Goal: Information Seeking & Learning: Learn about a topic

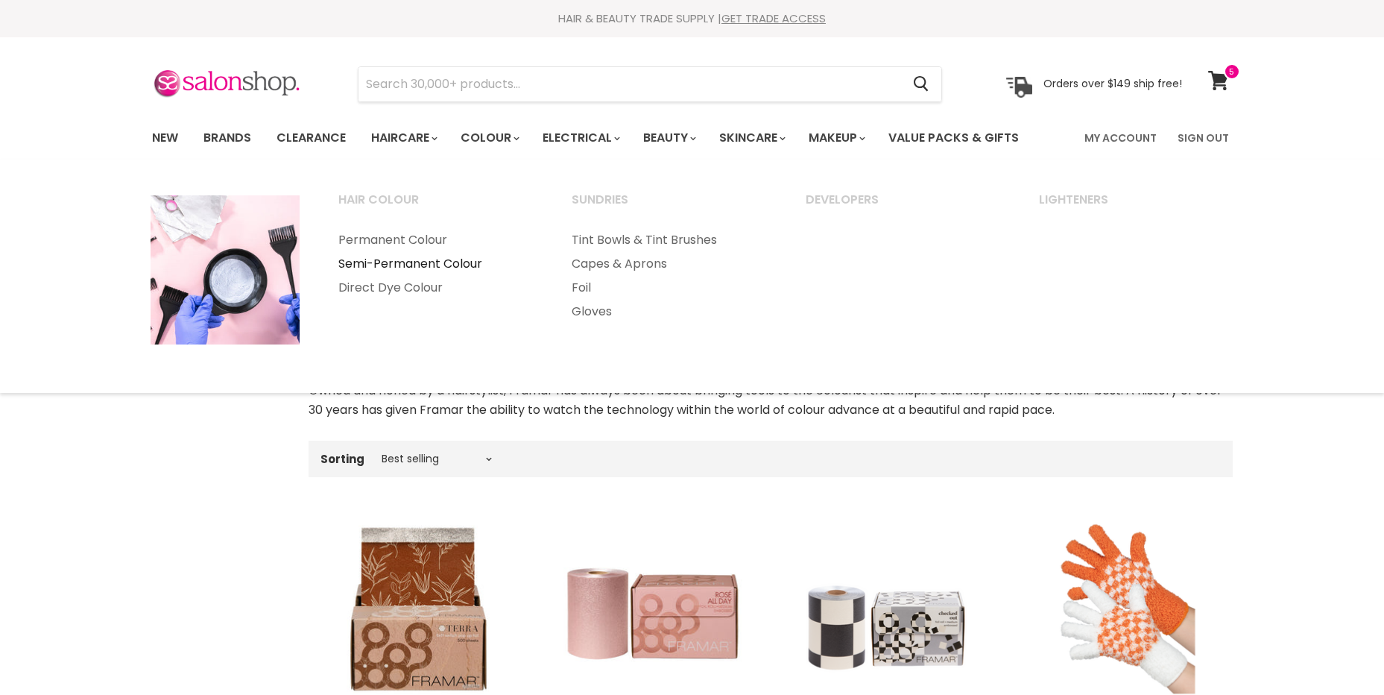
click at [449, 264] on link "Semi-Permanent Colour" at bounding box center [435, 264] width 231 height 24
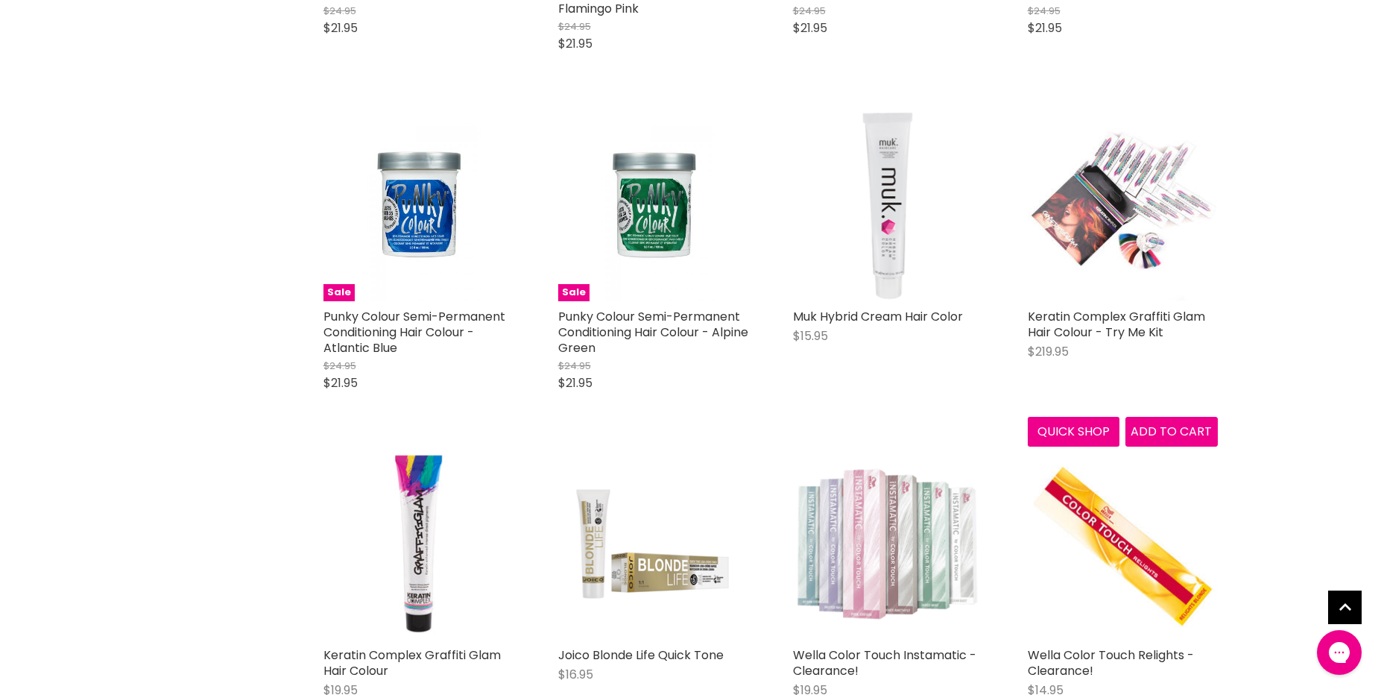
scroll to position [3652, 0]
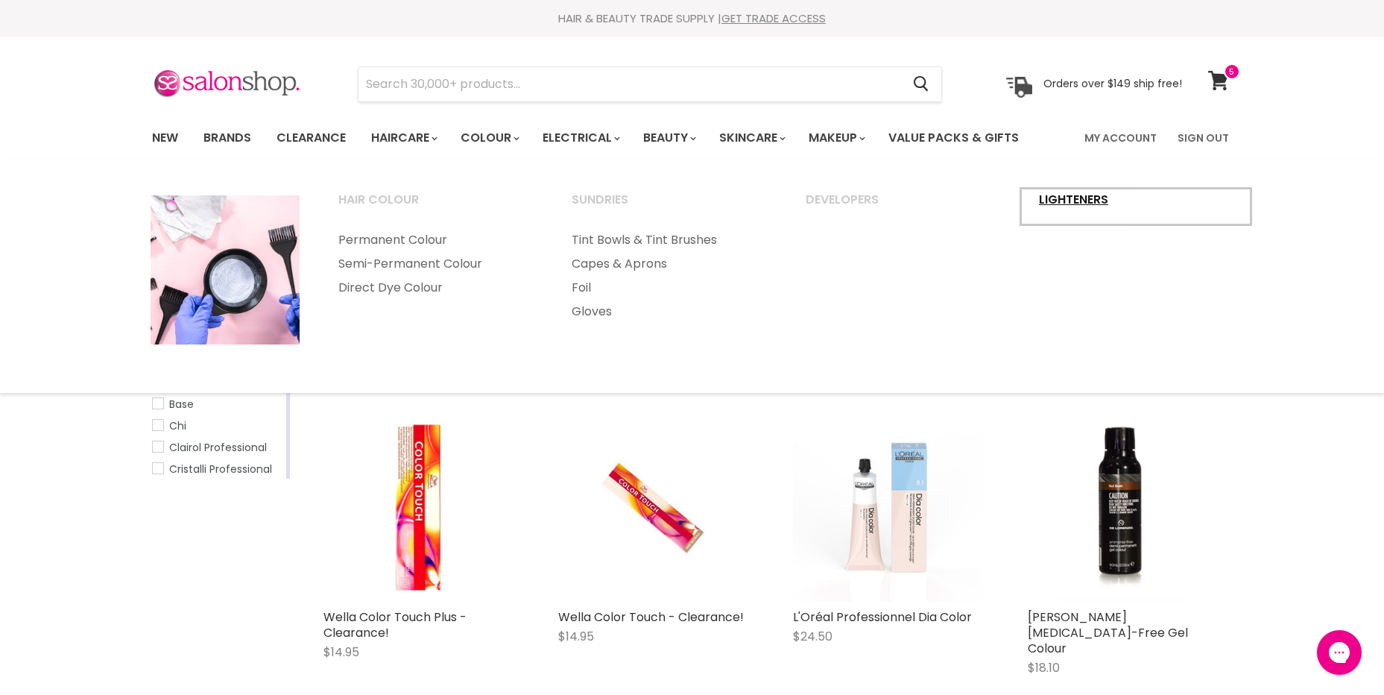
click at [1048, 198] on link "Lighteners" at bounding box center [1135, 206] width 231 height 37
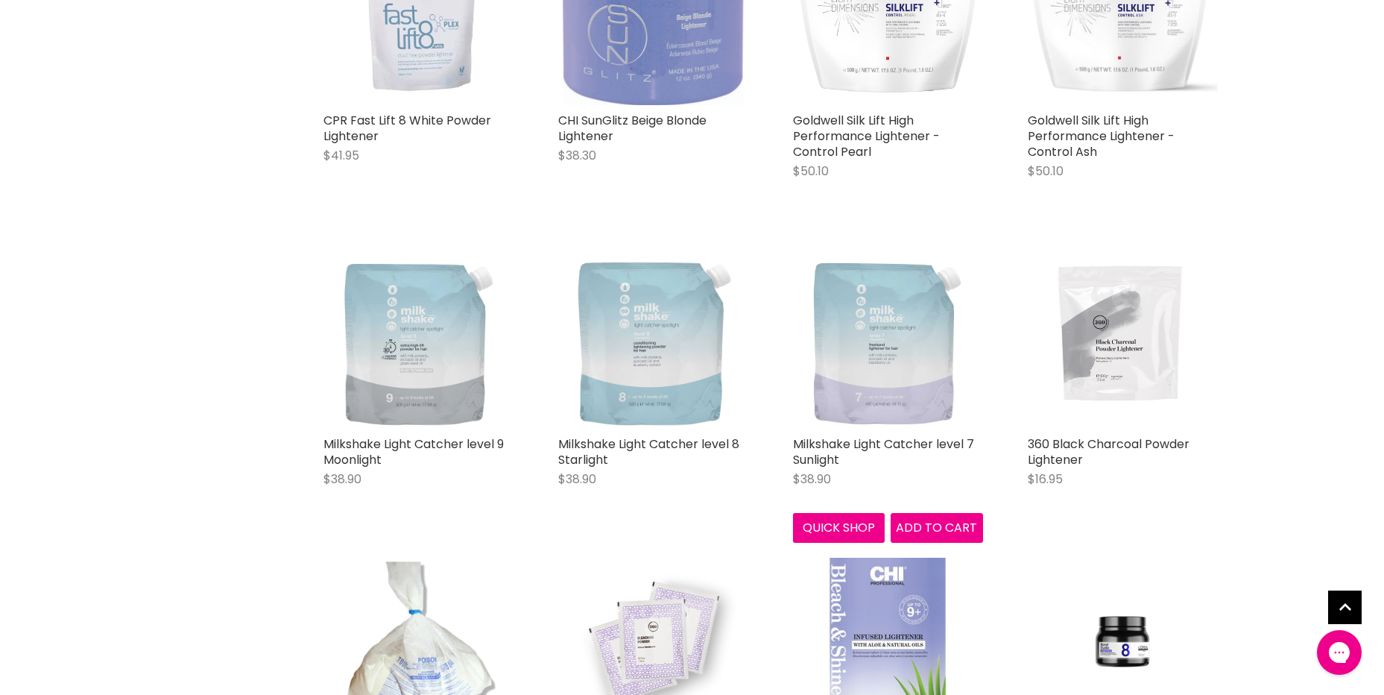
scroll to position [522, 0]
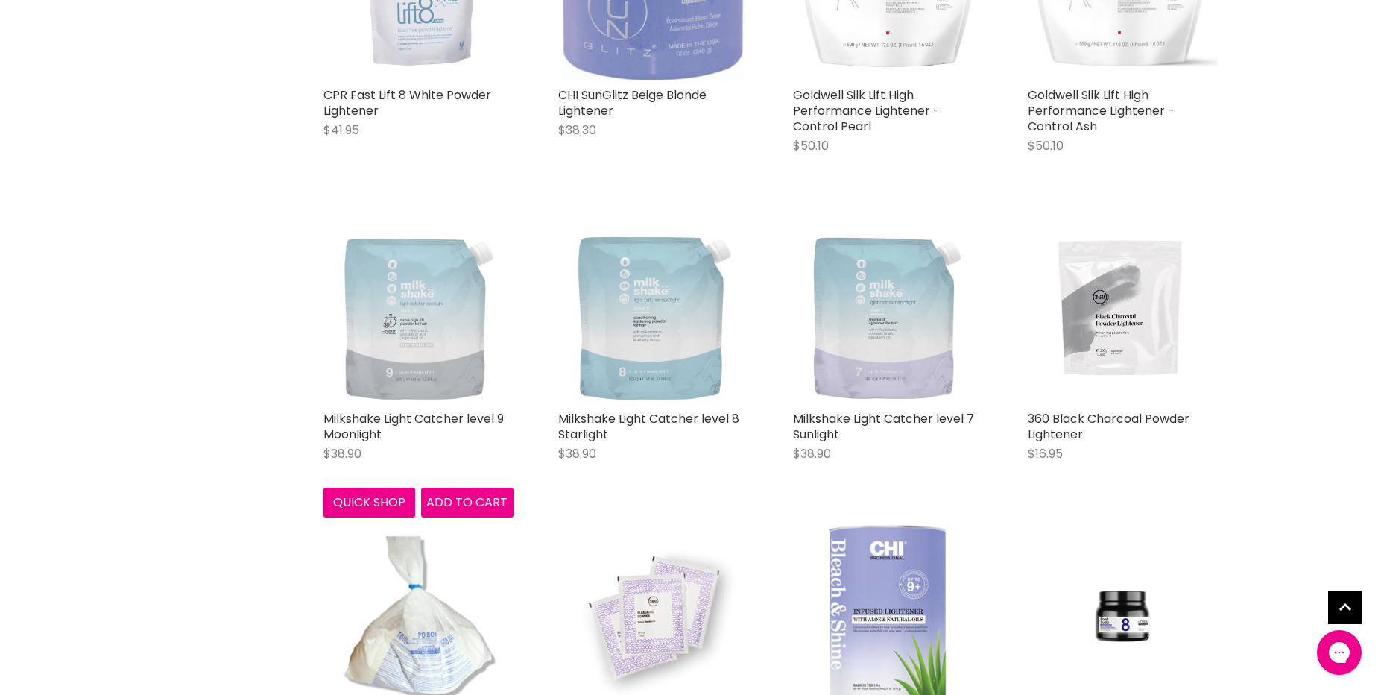
click at [455, 365] on img "Main content" at bounding box center [418, 308] width 190 height 190
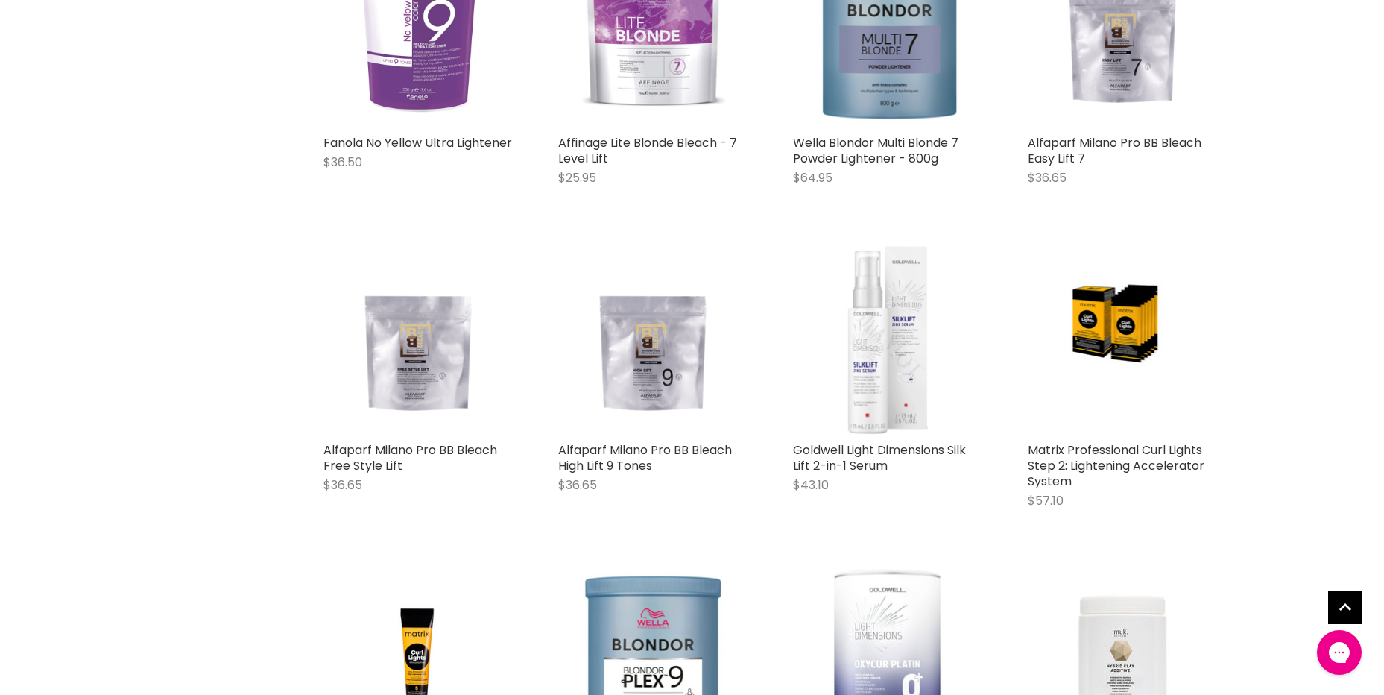
scroll to position [2658, 0]
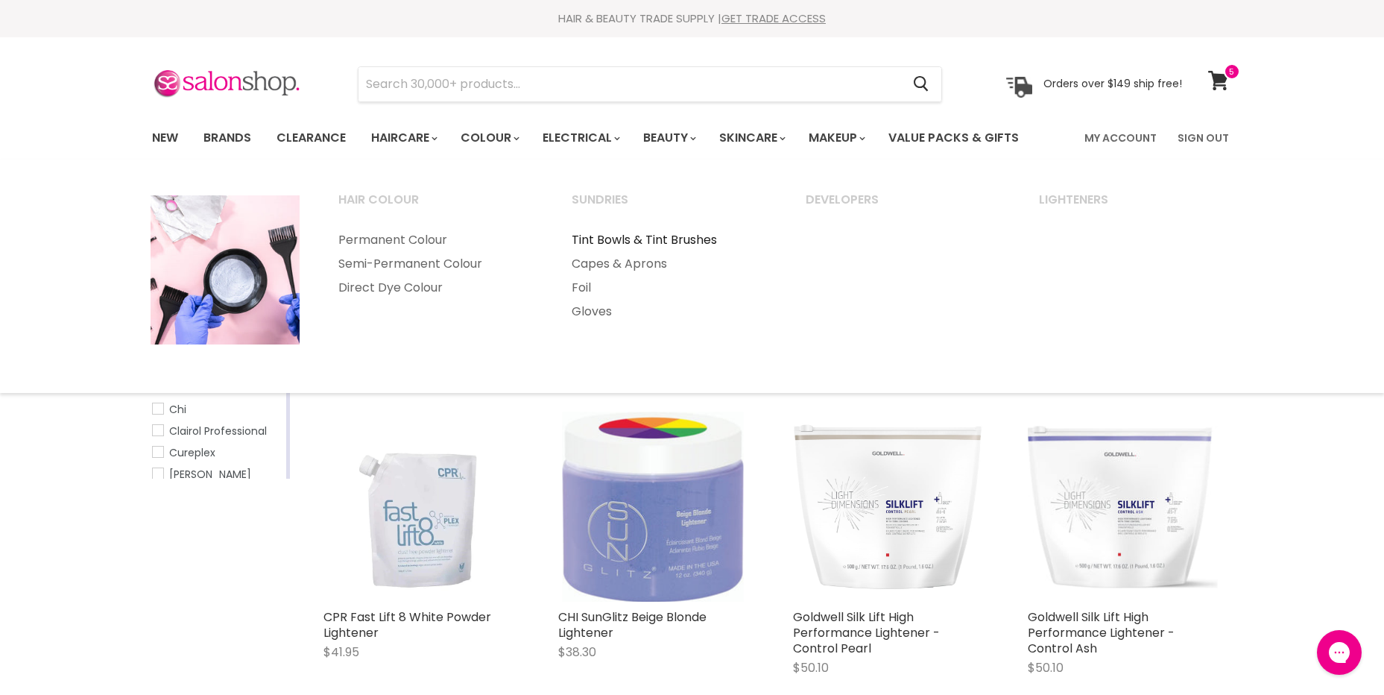
click at [629, 238] on link "Tint Bowls & Tint Brushes" at bounding box center [668, 240] width 231 height 24
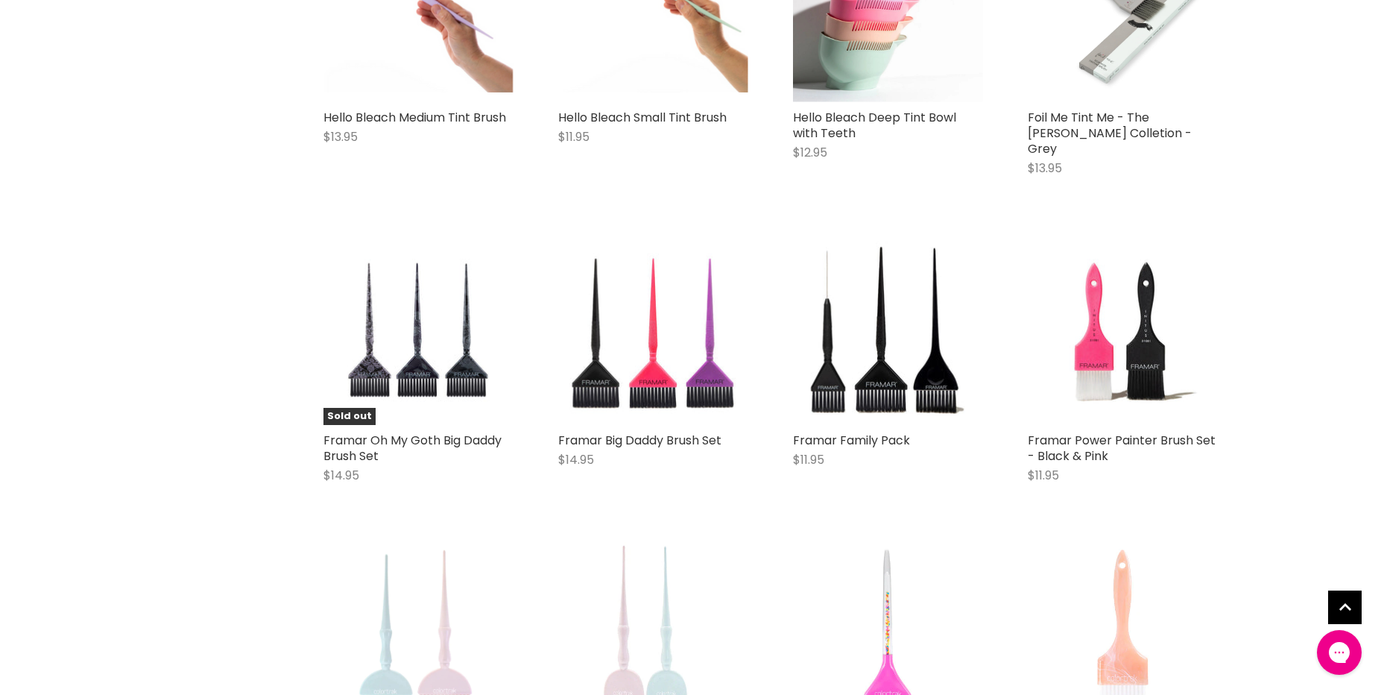
scroll to position [3428, 0]
